Goal: Information Seeking & Learning: Learn about a topic

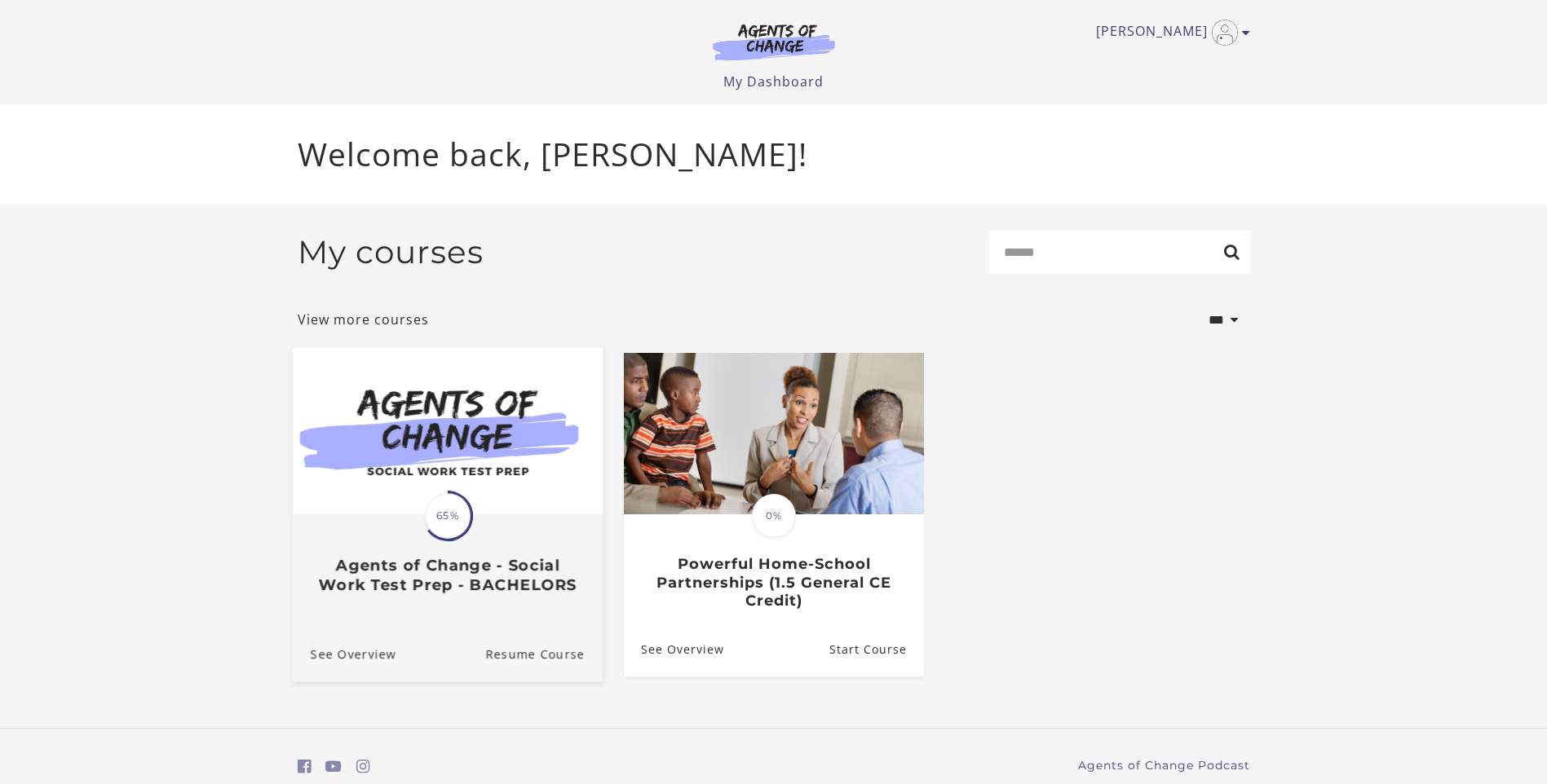
click at [469, 504] on div "Translation missing: en.liquid.partials.dashboard_course_card.progress_descript…" at bounding box center [447, 516] width 51 height 51
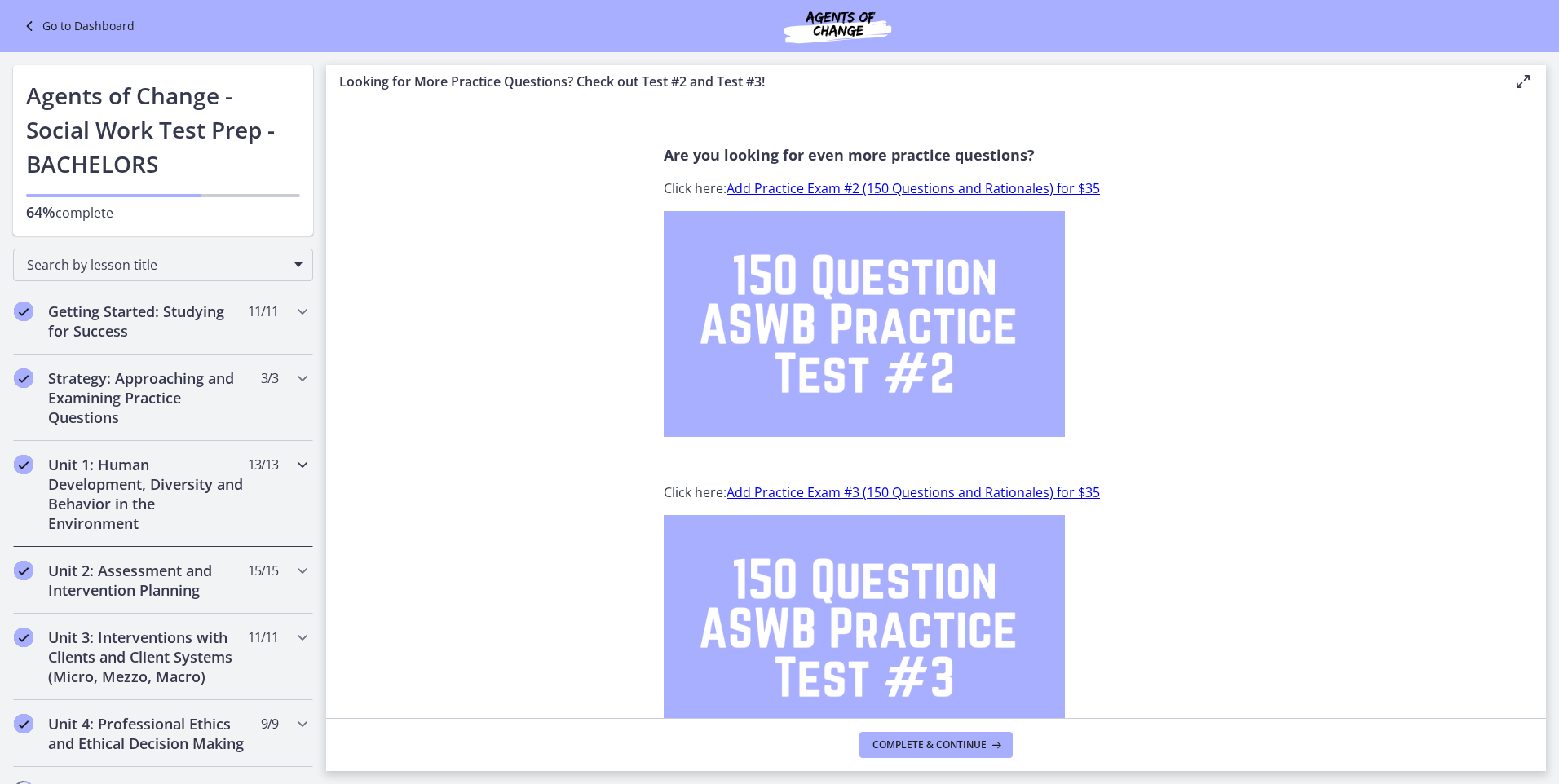
click at [292, 465] on icon "Chapters" at bounding box center [302, 464] width 19 height 19
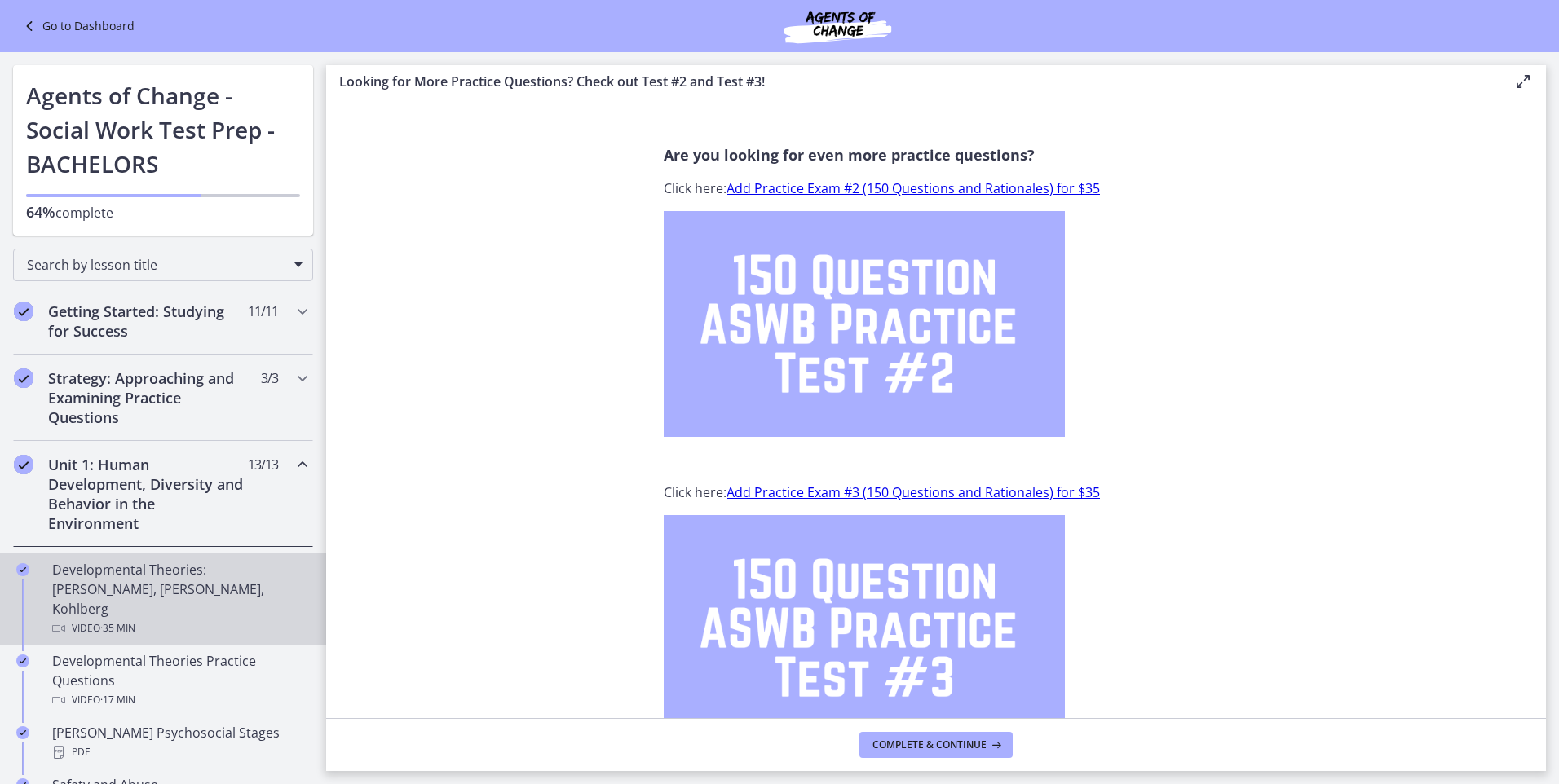
click at [92, 572] on div "Developmental Theories: Erikson, Piaget, Kohlberg Video · 35 min" at bounding box center [180, 599] width 254 height 78
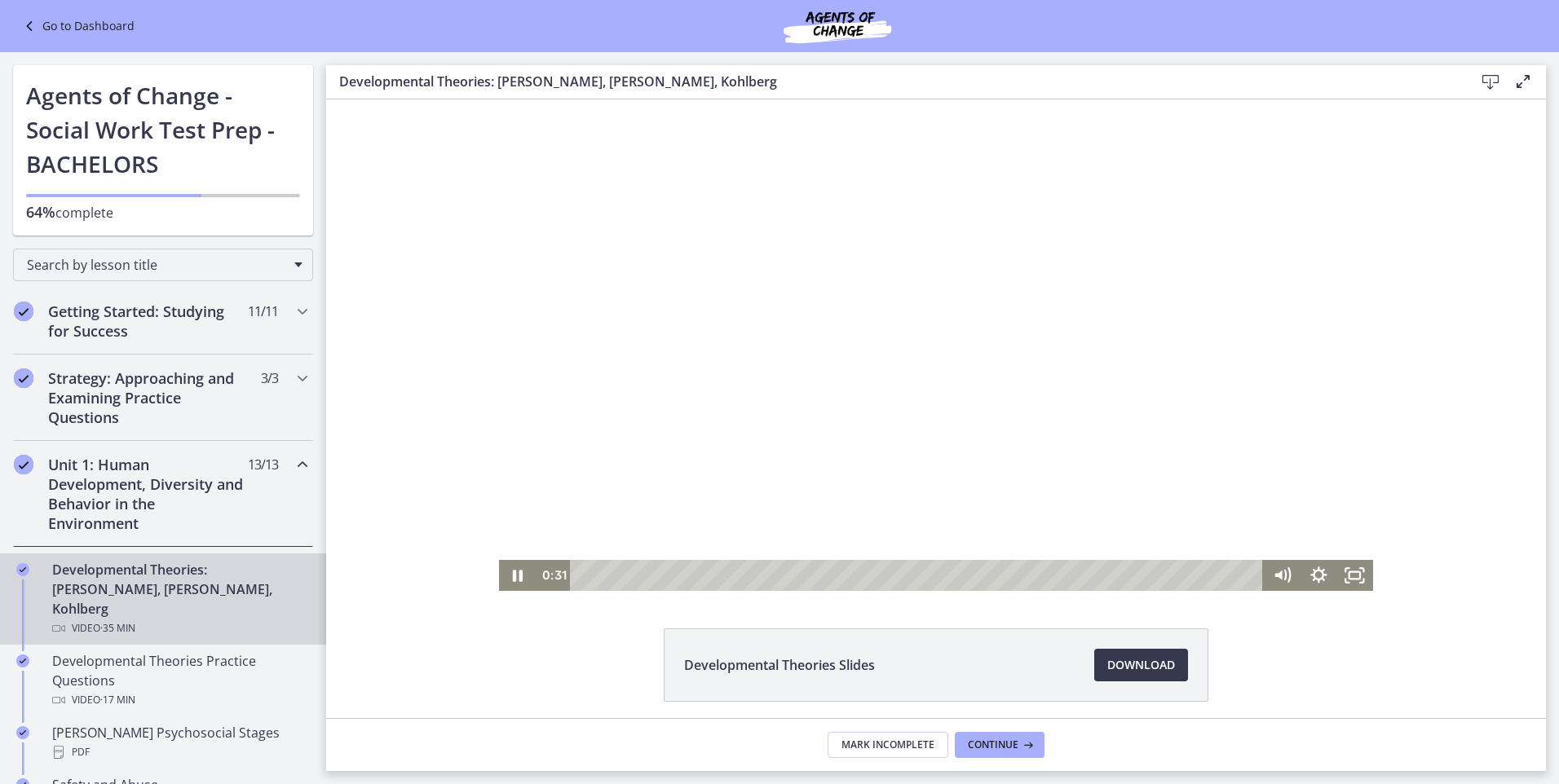
click at [587, 576] on div "Playbar" at bounding box center [919, 575] width 671 height 31
click at [592, 575] on div "Playbar" at bounding box center [597, 575] width 11 height 11
click at [603, 574] on div "1:17" at bounding box center [919, 575] width 671 height 31
click at [1345, 578] on icon "Fullscreen" at bounding box center [1355, 575] width 36 height 31
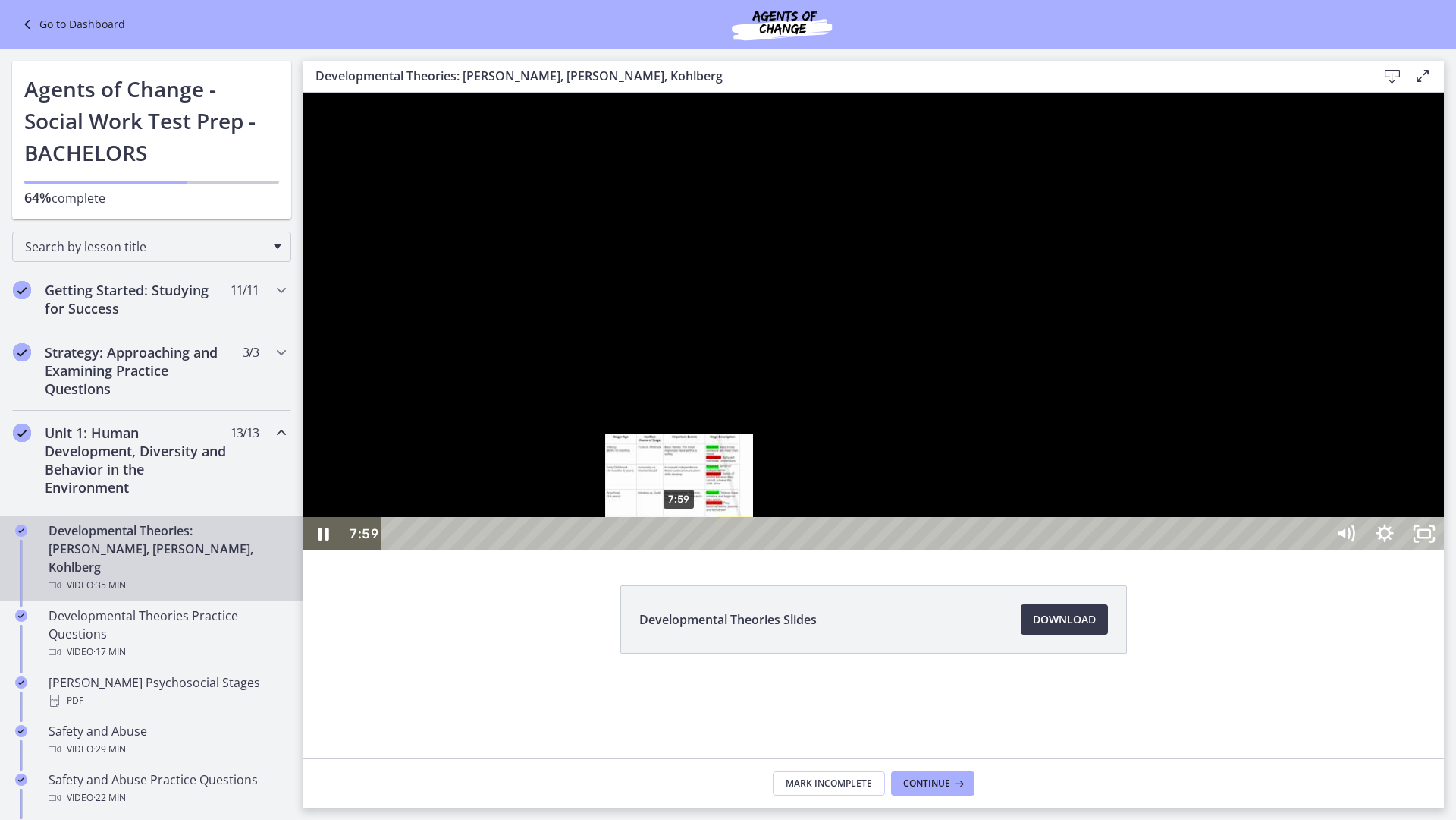
click at [680, 551] on div "7:59" at bounding box center [855, 534] width 920 height 34
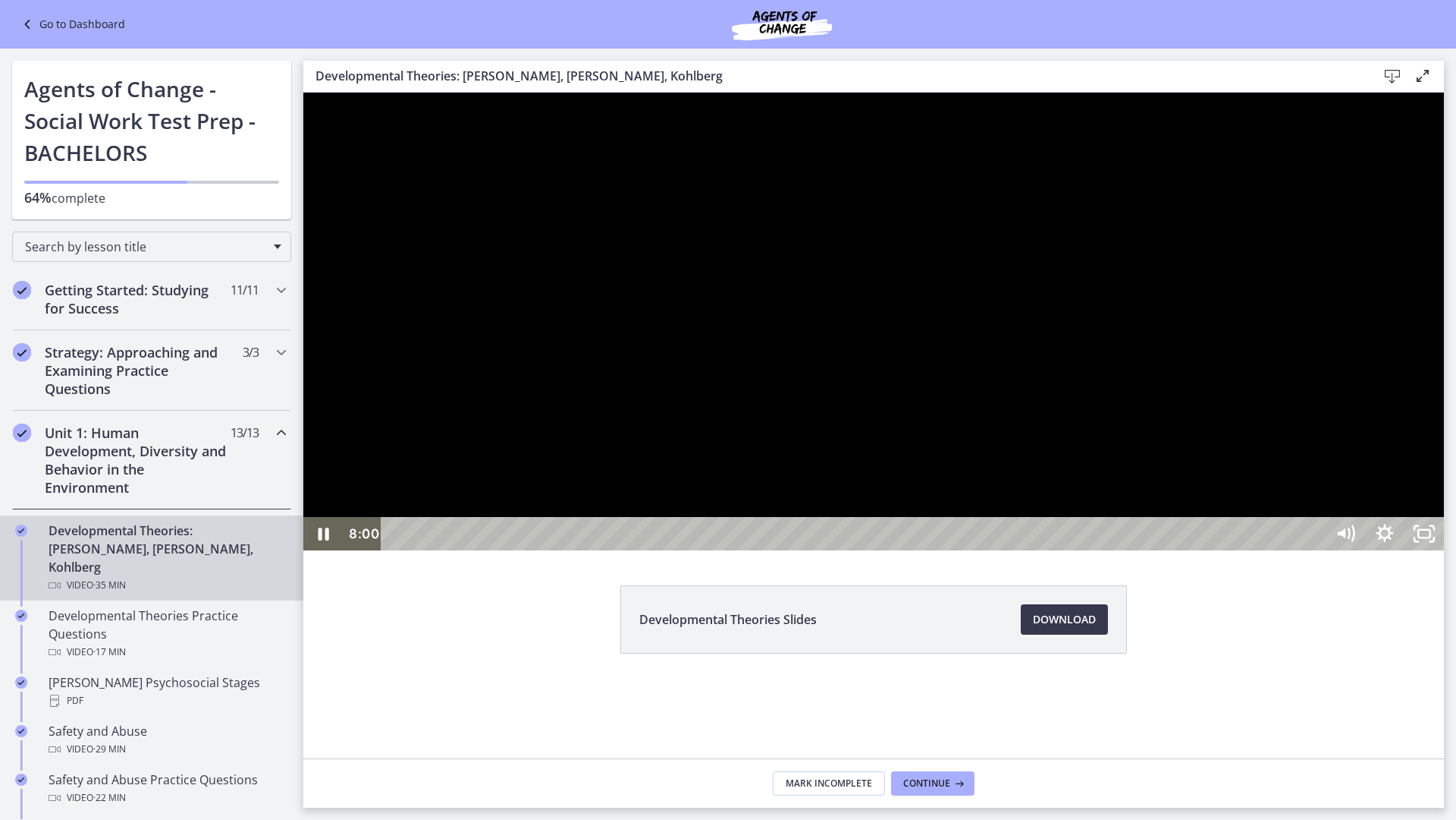
click at [737, 551] on div at bounding box center [873, 321] width 1140 height 458
click at [662, 551] on div at bounding box center [873, 321] width 1140 height 458
click at [863, 454] on div at bounding box center [873, 321] width 1140 height 458
click at [807, 411] on div at bounding box center [873, 321] width 1140 height 458
click at [958, 500] on div at bounding box center [873, 321] width 1140 height 458
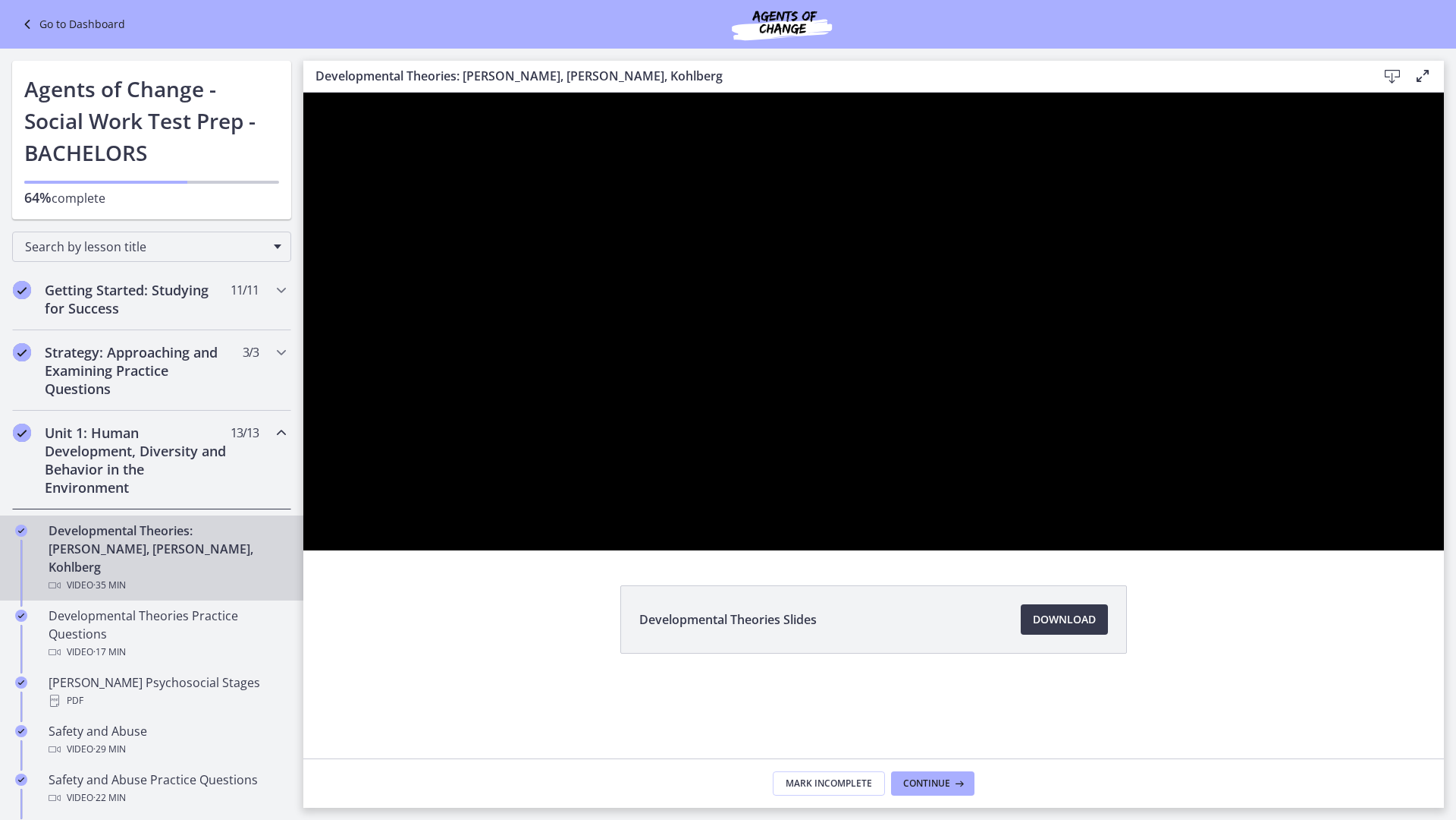
click at [303, 92] on button "Play Video: crt89dfaoh5c72tgt07g.mp4" at bounding box center [303, 92] width 1 height 1
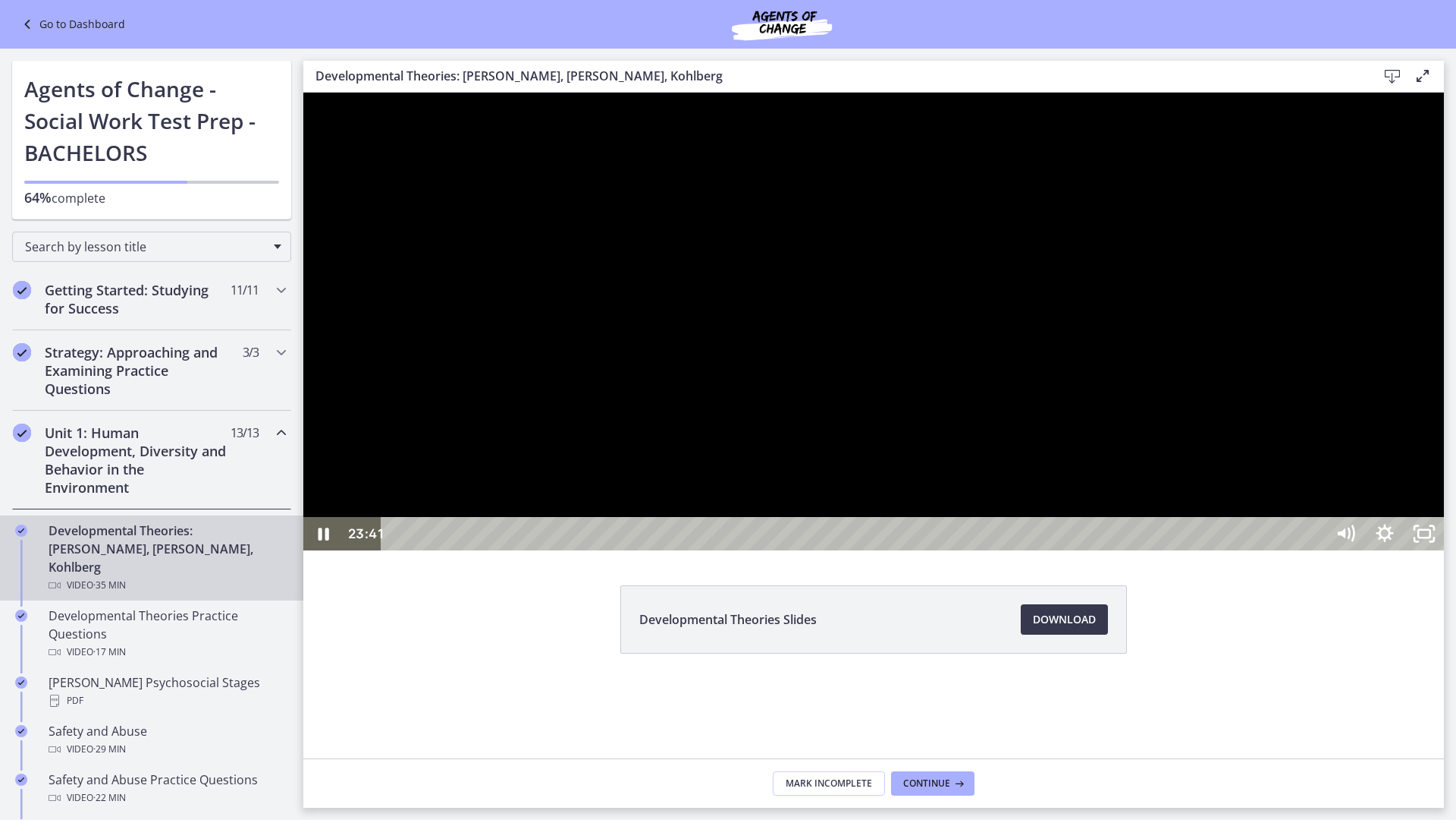
click at [959, 551] on div at bounding box center [873, 321] width 1140 height 458
click at [404, 551] on div at bounding box center [873, 321] width 1140 height 458
click at [1444, 551] on icon "Unfullscreen" at bounding box center [1424, 534] width 39 height 34
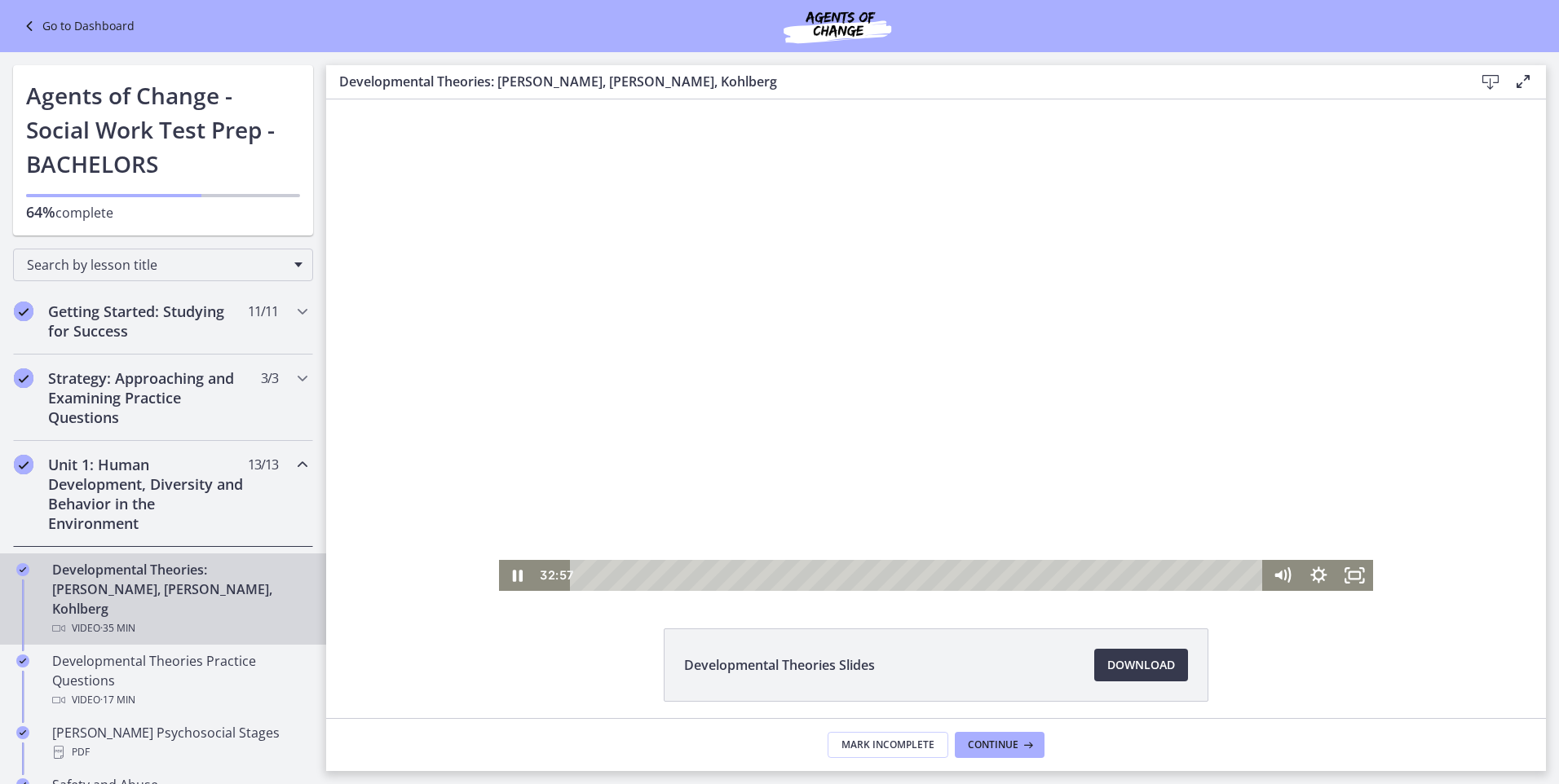
click at [673, 431] on div at bounding box center [935, 345] width 874 height 492
